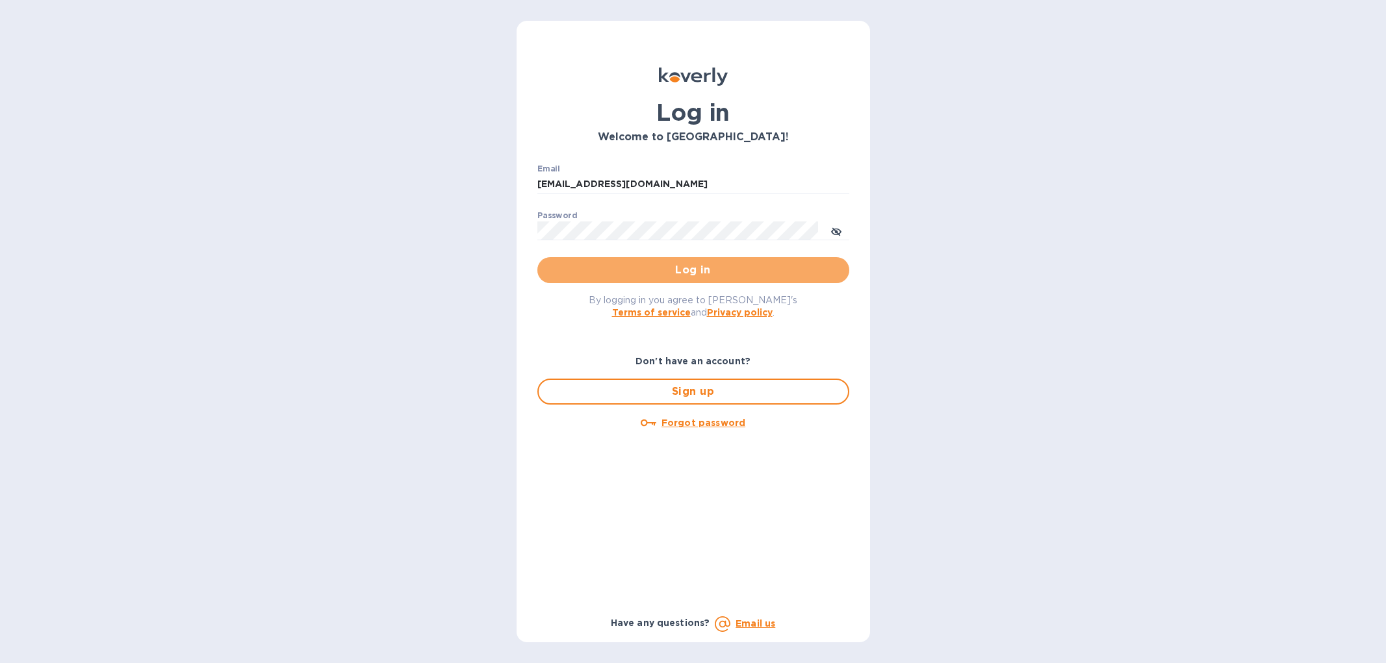
click at [654, 269] on span "Log in" at bounding box center [693, 270] width 291 height 16
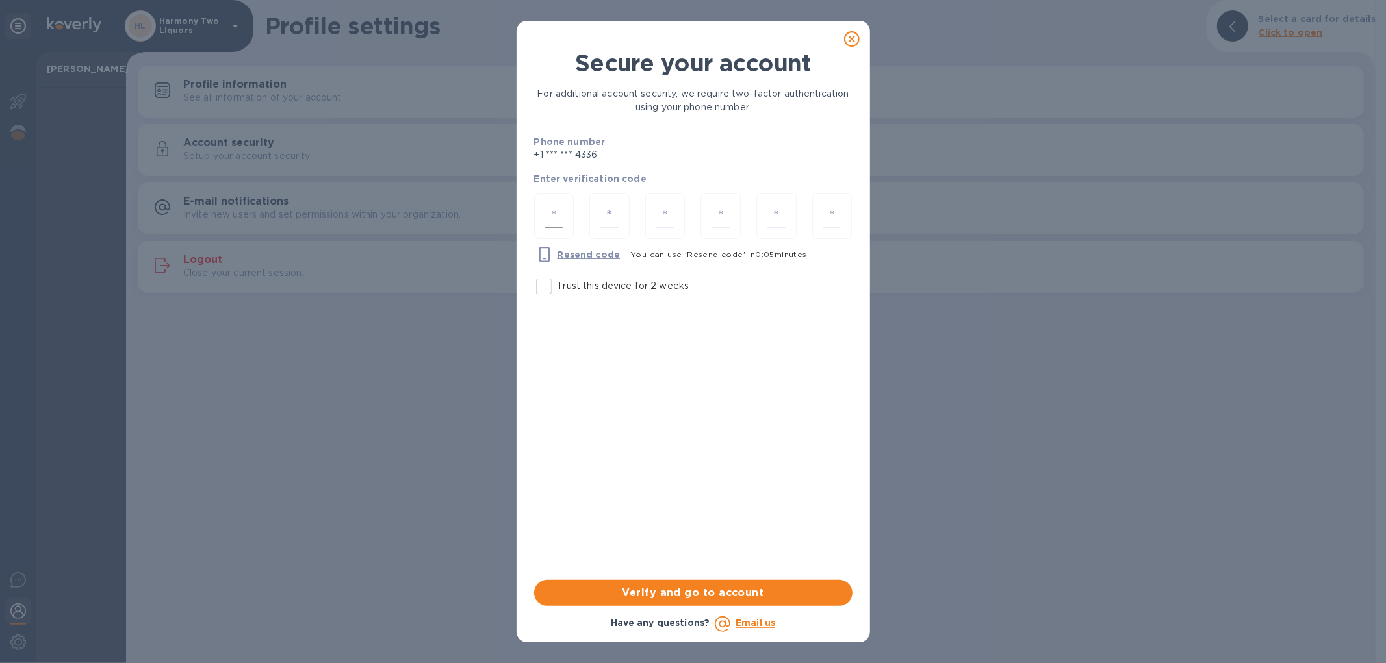
click at [552, 213] on input "number" at bounding box center [554, 216] width 18 height 24
type input "1"
type input "2"
type input "4"
type input "8"
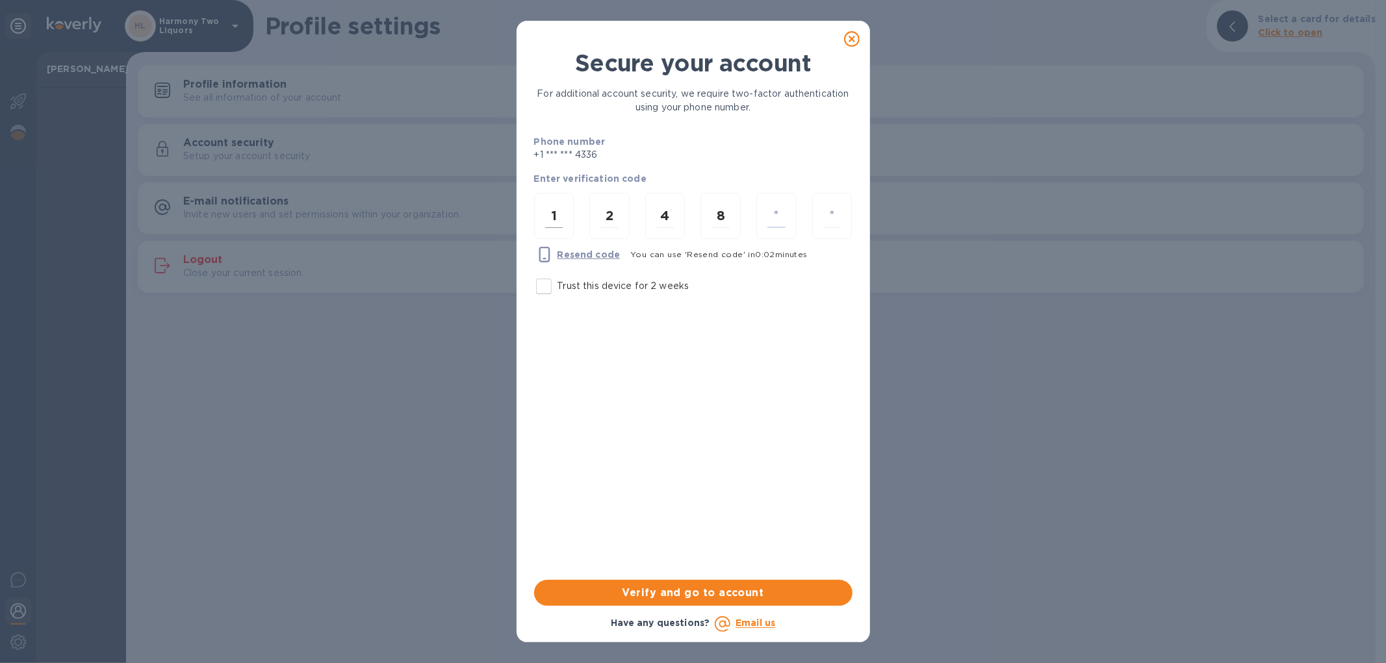
type input "6"
type input "5"
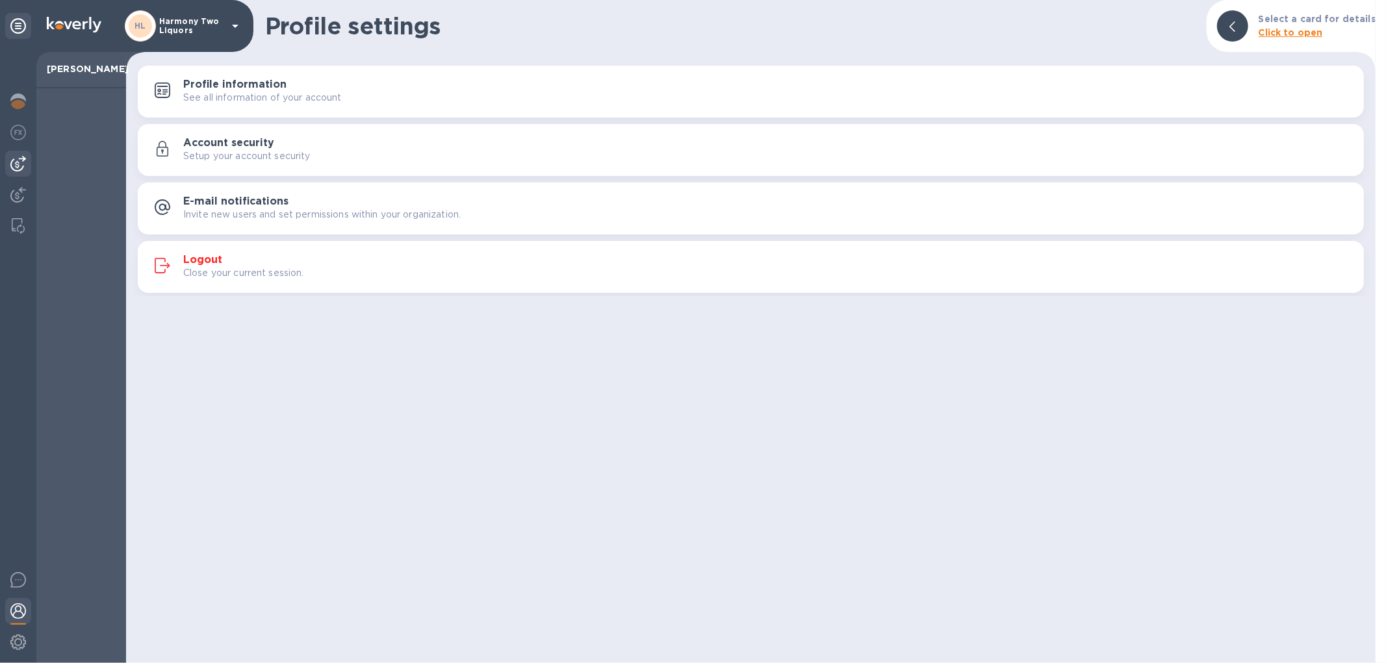
click at [24, 164] on img at bounding box center [18, 164] width 16 height 16
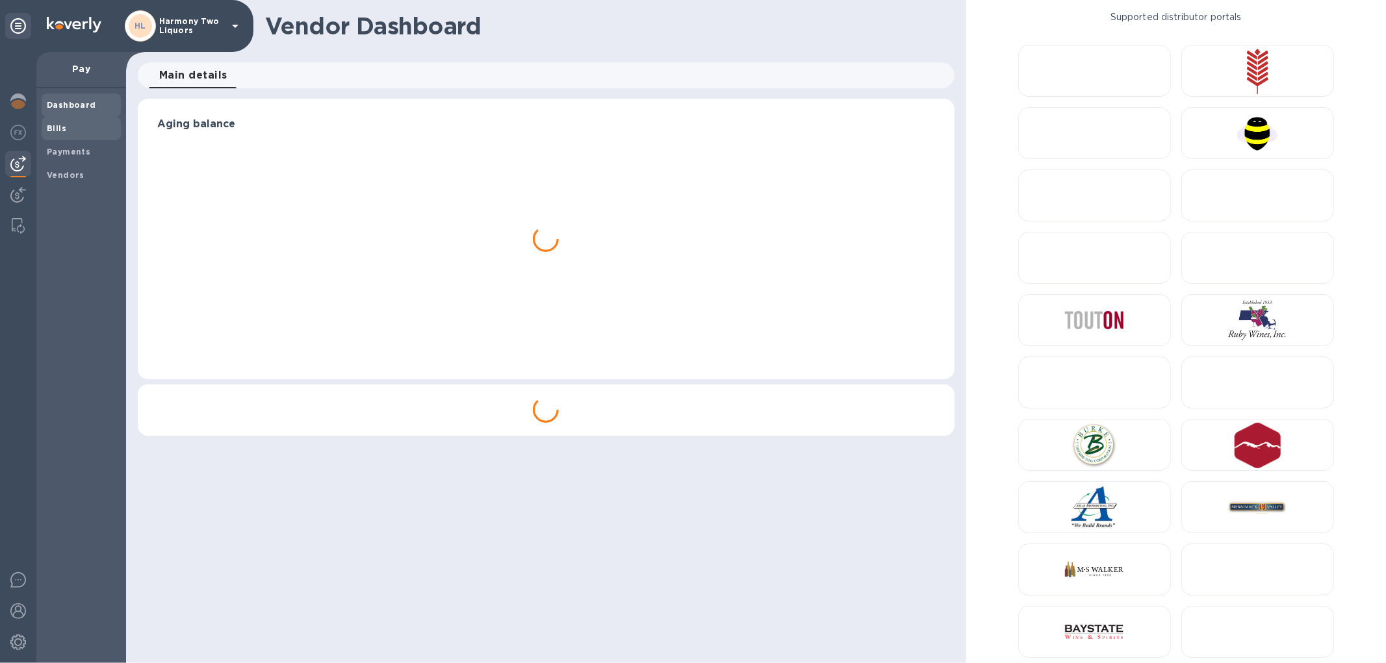
click at [55, 127] on b "Bills" at bounding box center [56, 128] width 19 height 10
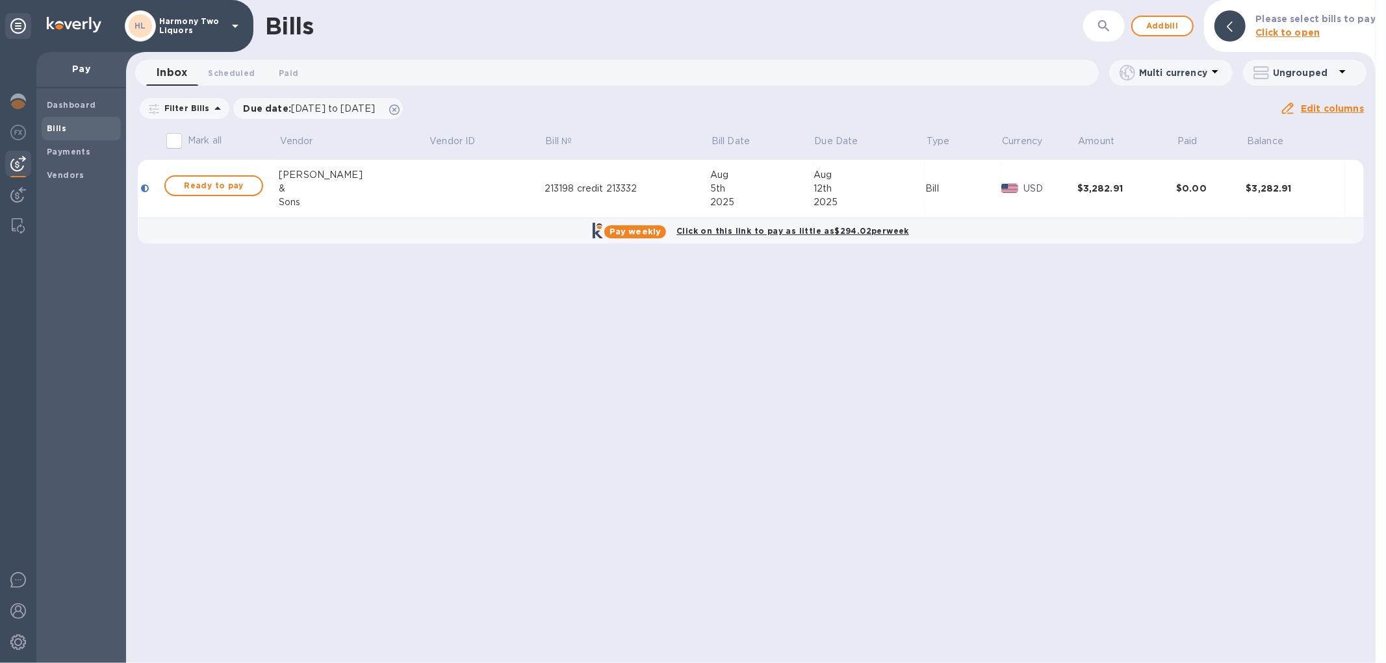
click at [783, 409] on div "Bills ​ Add bill Please select bills to pay Click to open Inbox 0 Scheduled 0 P…" at bounding box center [750, 331] width 1249 height 663
click at [446, 199] on td at bounding box center [487, 189] width 116 height 58
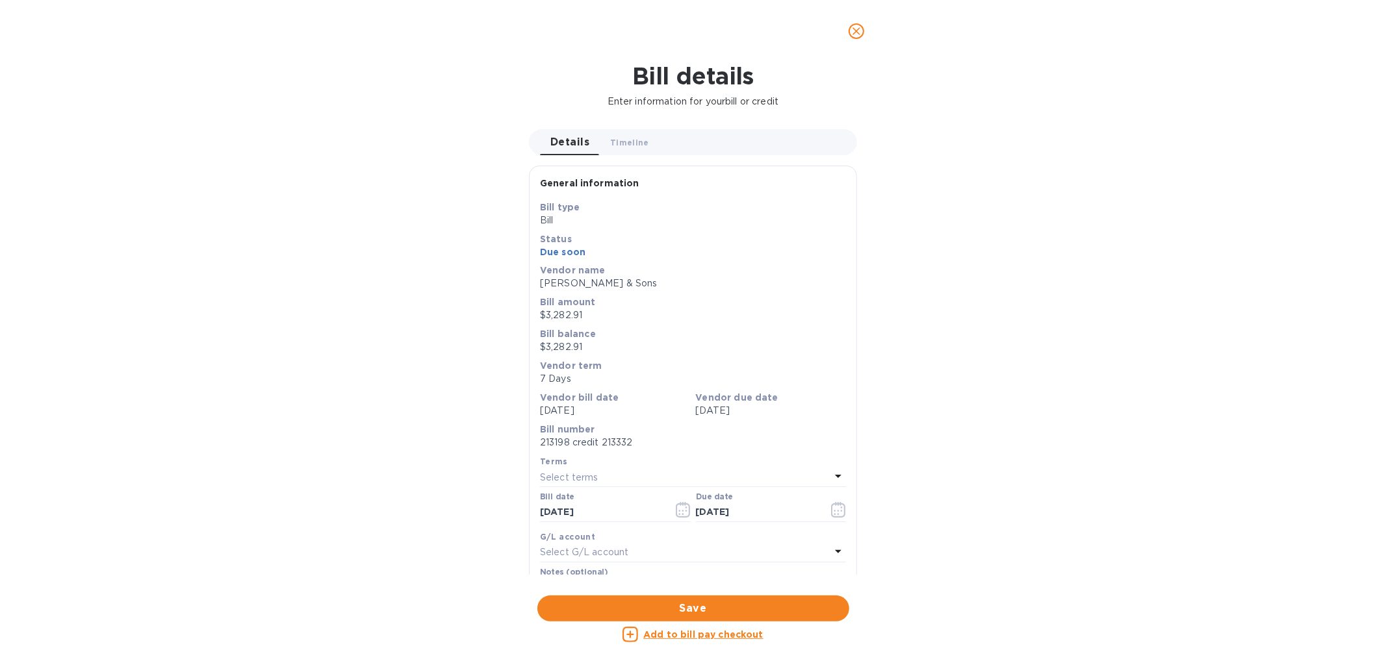
click at [850, 31] on icon "close" at bounding box center [856, 31] width 13 height 13
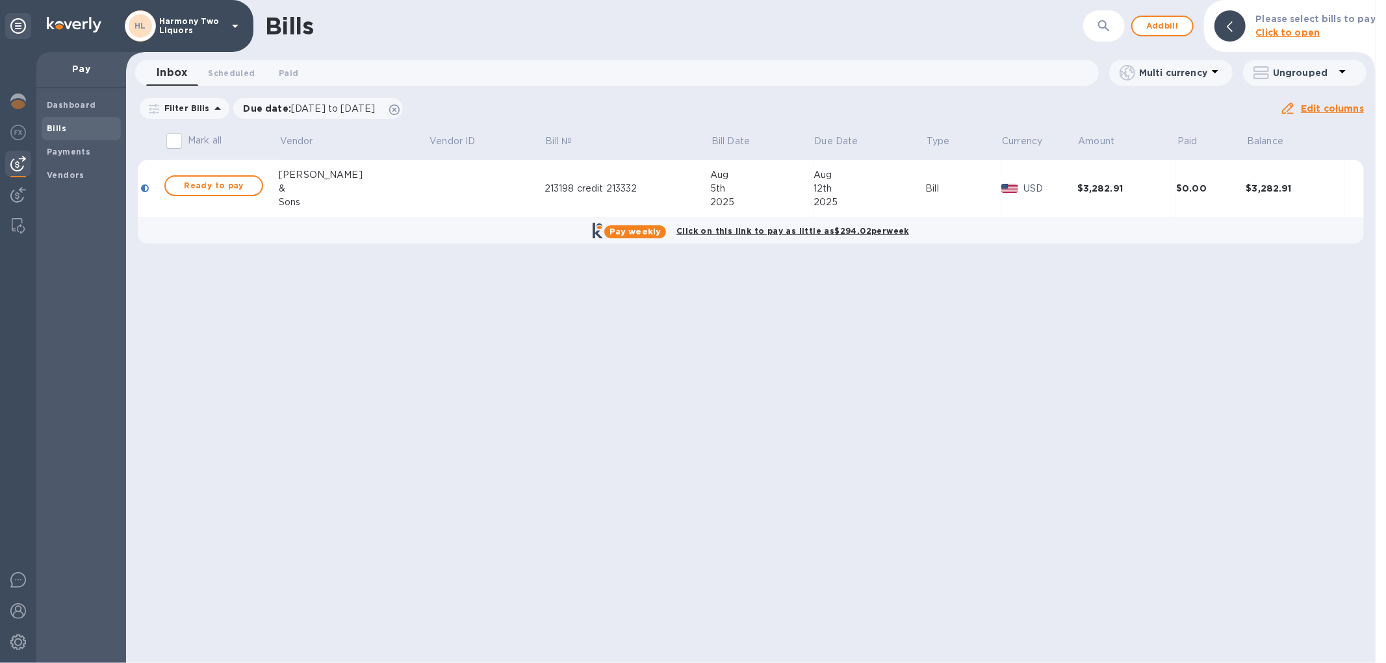
click at [330, 200] on div "Sons" at bounding box center [353, 203] width 149 height 14
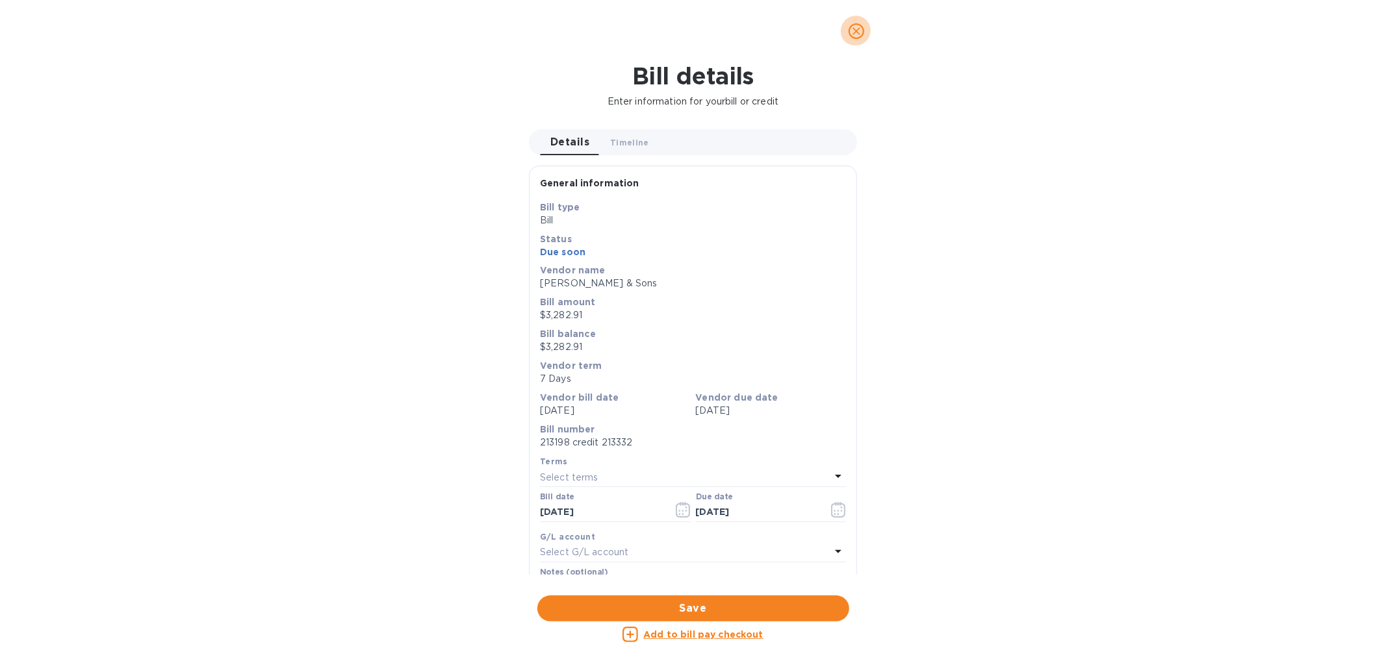
click at [856, 26] on icon "close" at bounding box center [856, 31] width 13 height 13
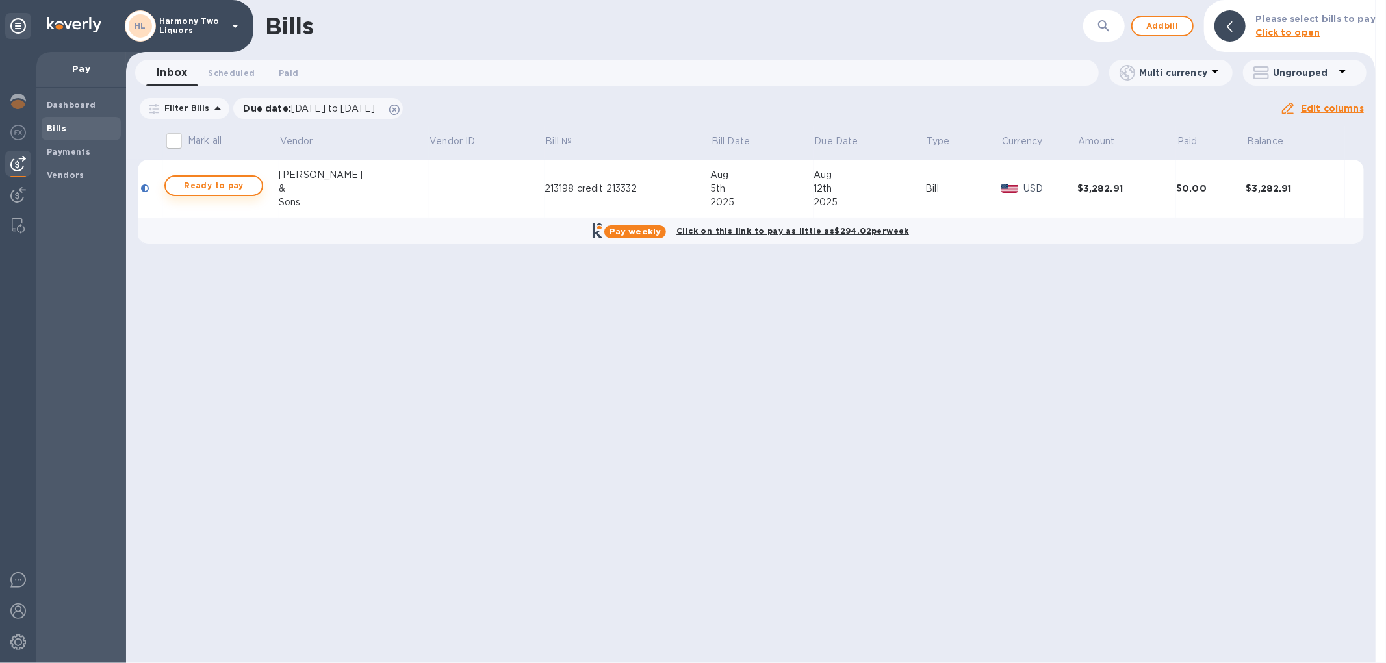
click at [218, 190] on span "Ready to pay" at bounding box center [213, 186] width 75 height 16
checkbox input "true"
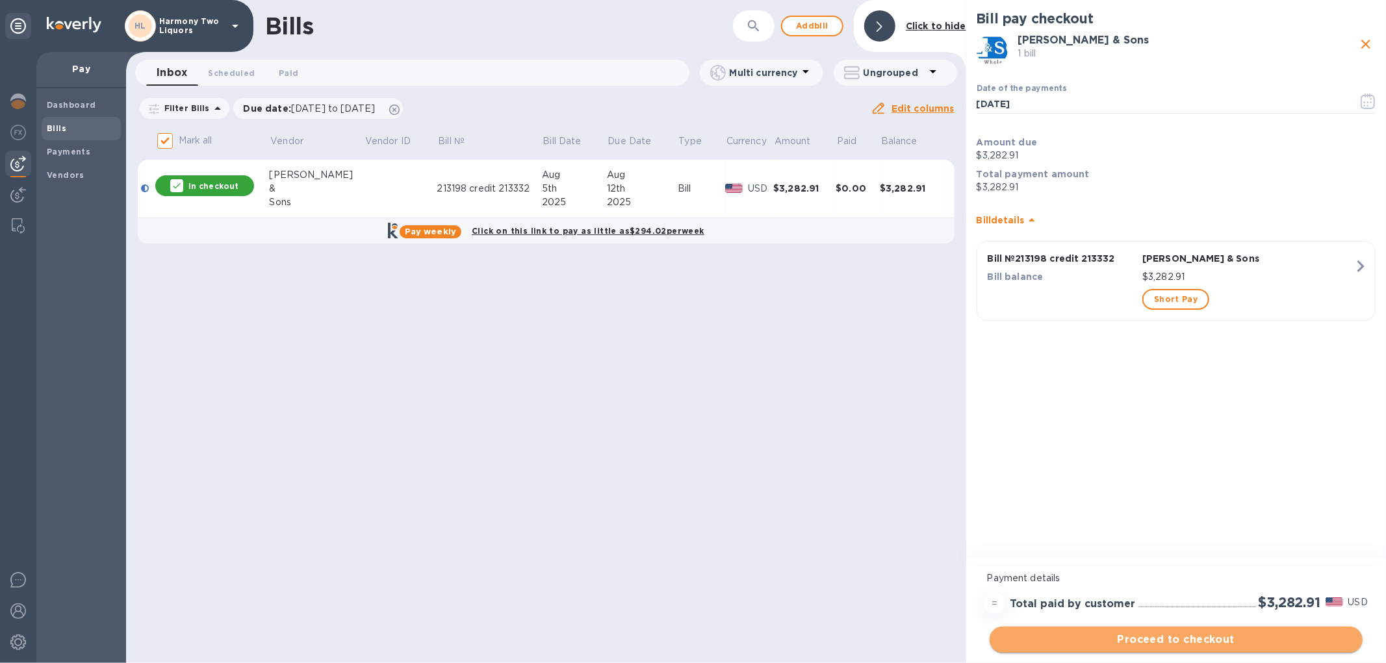
click at [1180, 639] on span "Proceed to checkout" at bounding box center [1176, 640] width 352 height 16
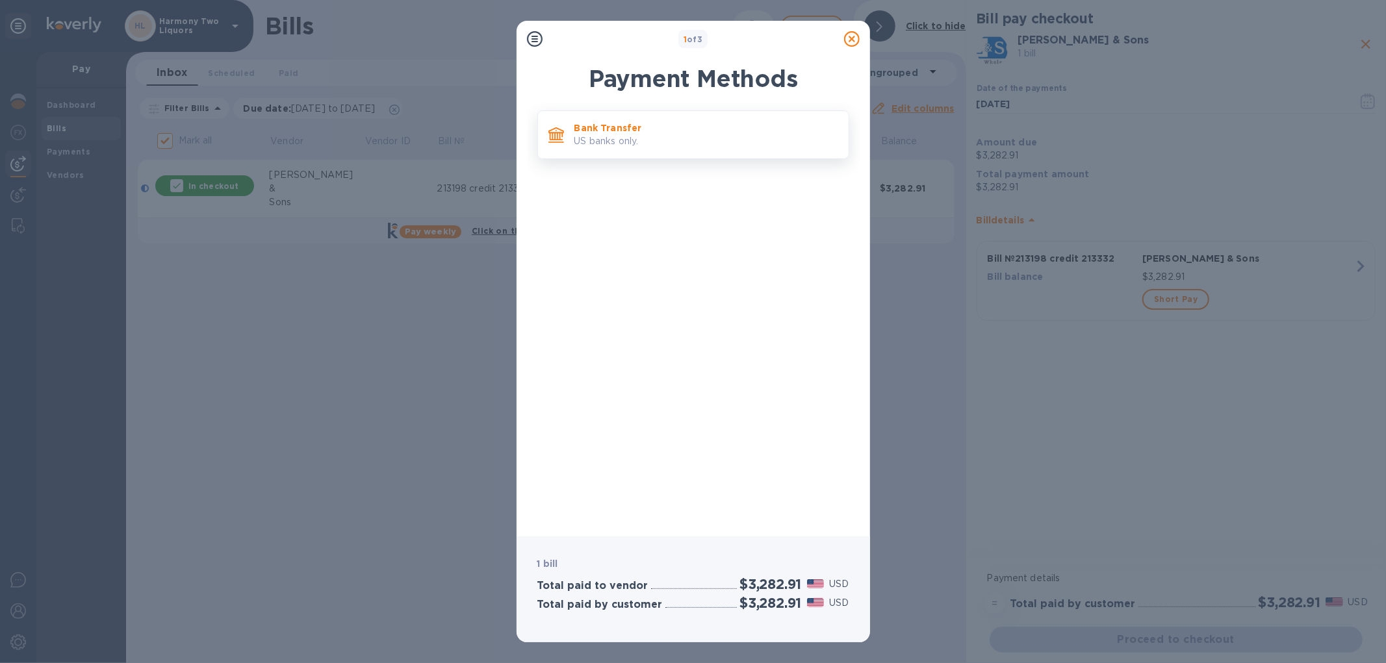
click at [737, 128] on p "Bank Transfer" at bounding box center [706, 128] width 264 height 13
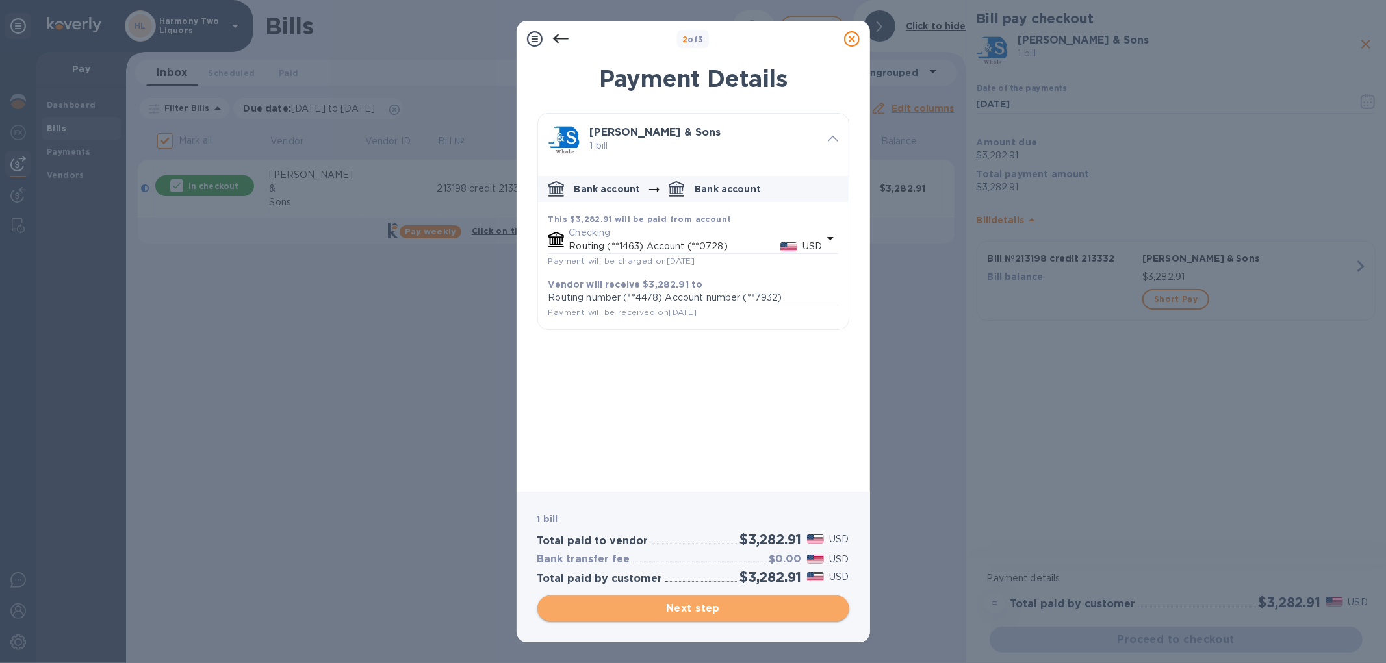
click at [697, 608] on span "Next step" at bounding box center [693, 609] width 291 height 16
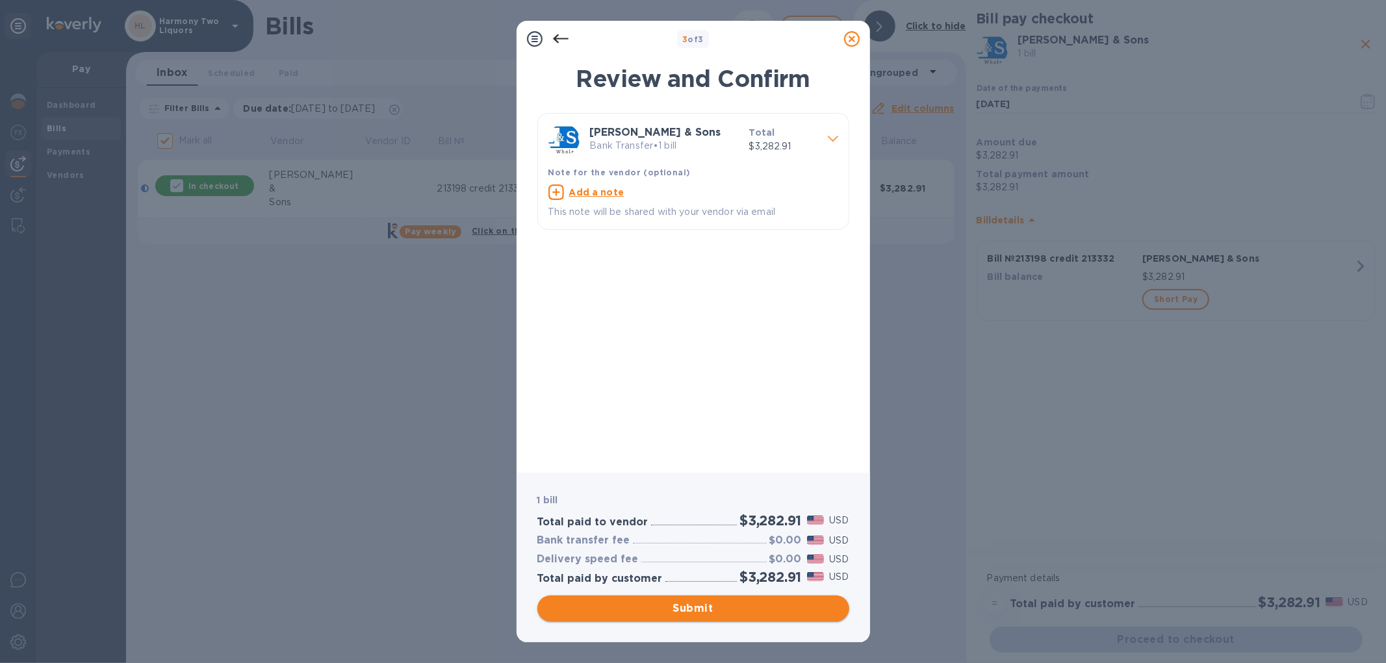
click at [666, 616] on span "Submit" at bounding box center [693, 609] width 291 height 16
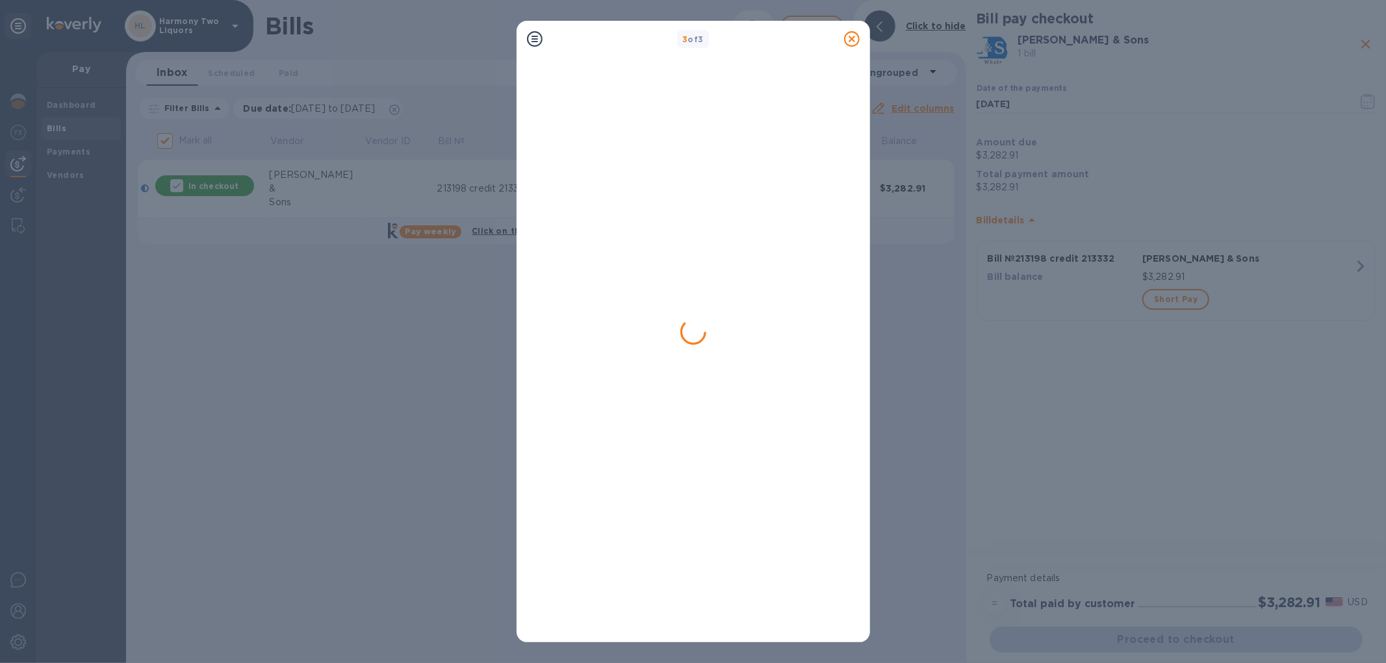
checkbox input "false"
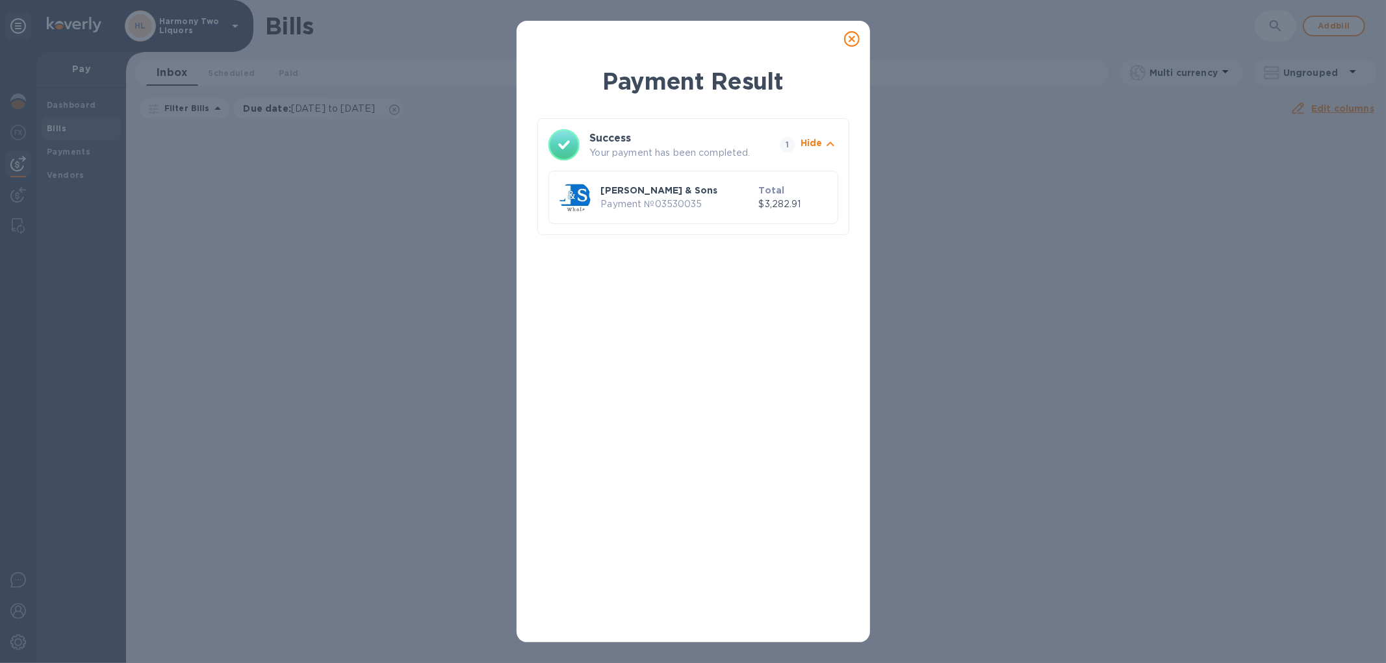
click at [847, 41] on icon at bounding box center [852, 39] width 16 height 16
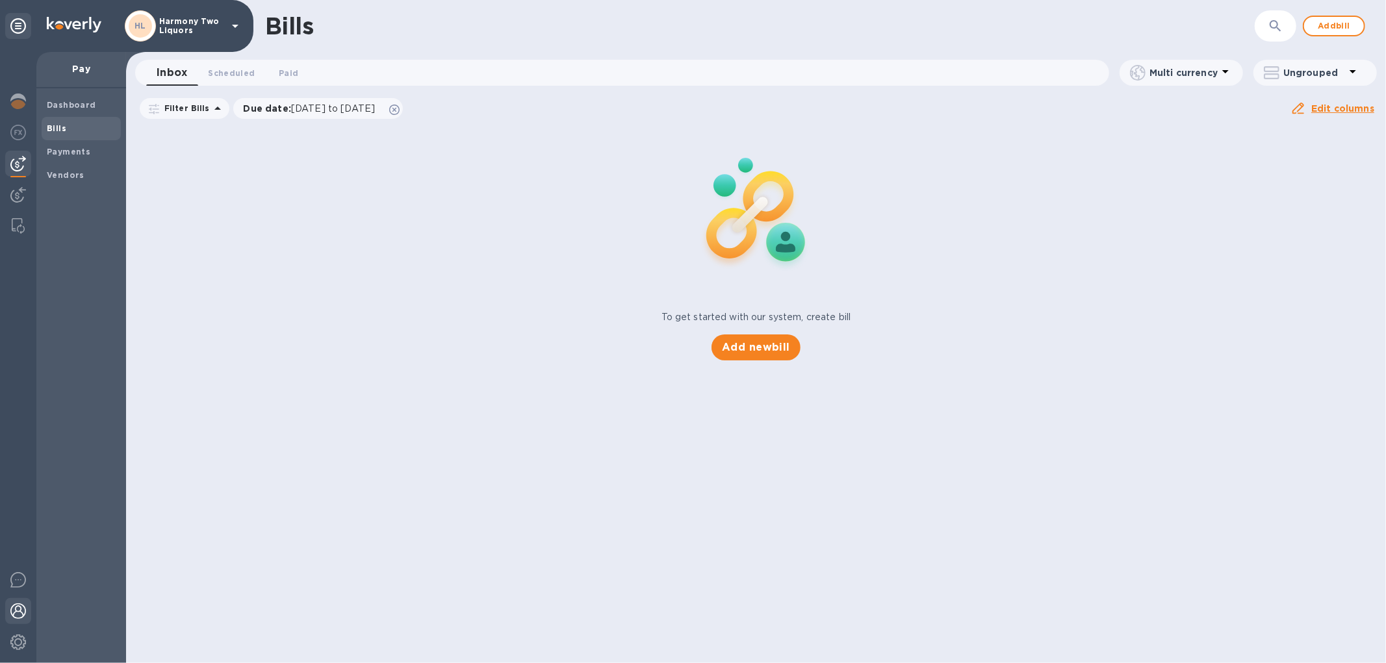
click at [27, 604] on div at bounding box center [18, 612] width 26 height 29
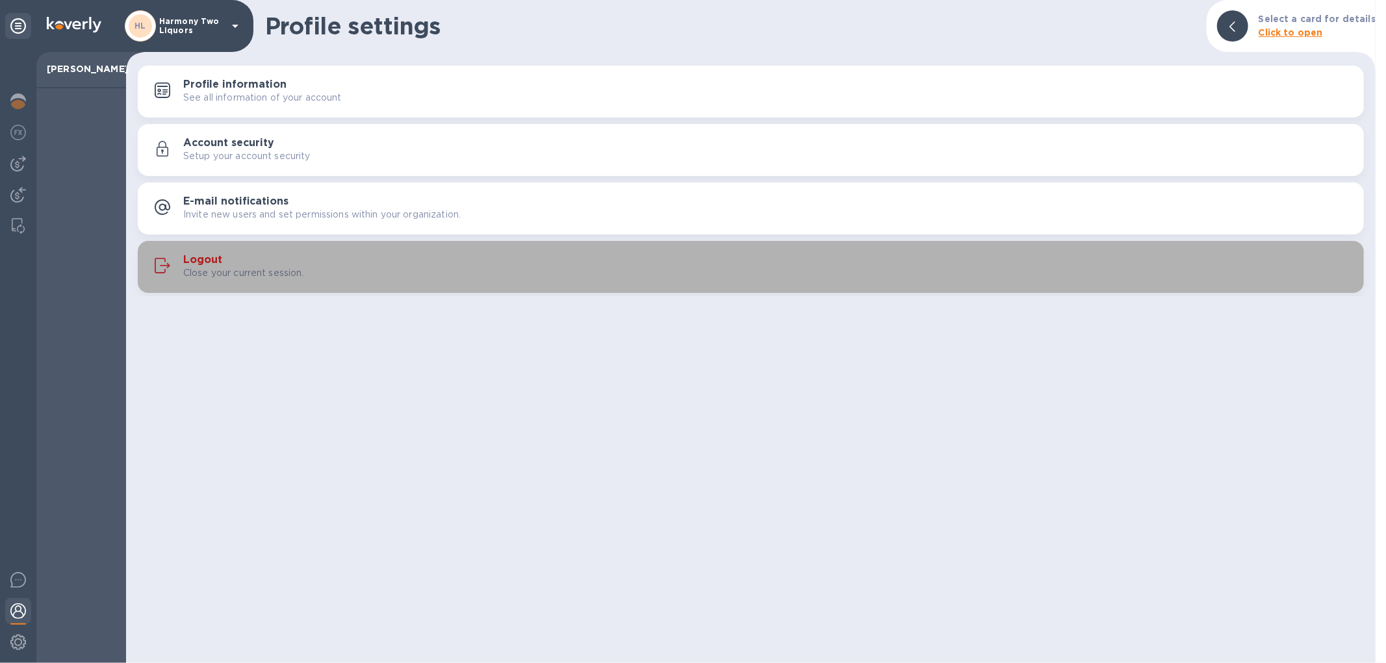
click at [271, 261] on div "Logout Close your current session." at bounding box center [768, 267] width 1170 height 26
